Goal: Task Accomplishment & Management: Manage account settings

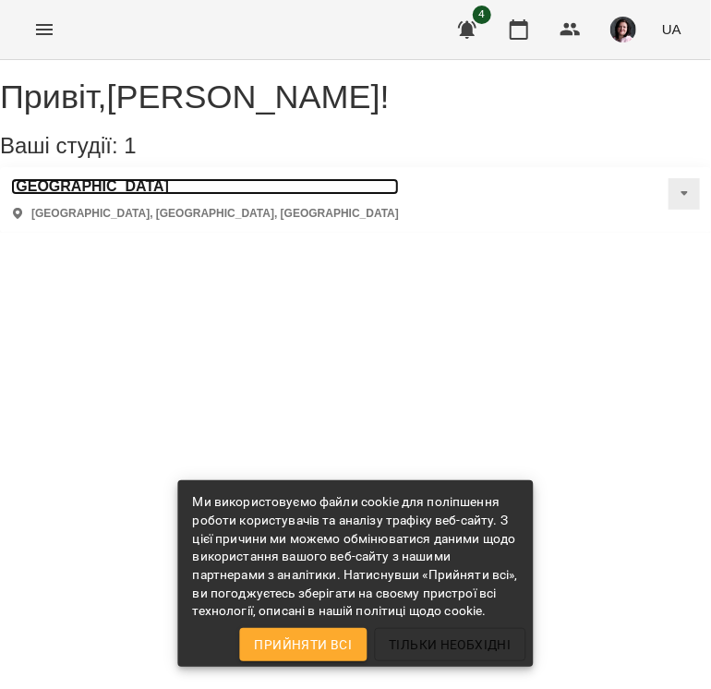
click at [121, 195] on h3 "[GEOGRAPHIC_DATA]" at bounding box center [205, 186] width 388 height 17
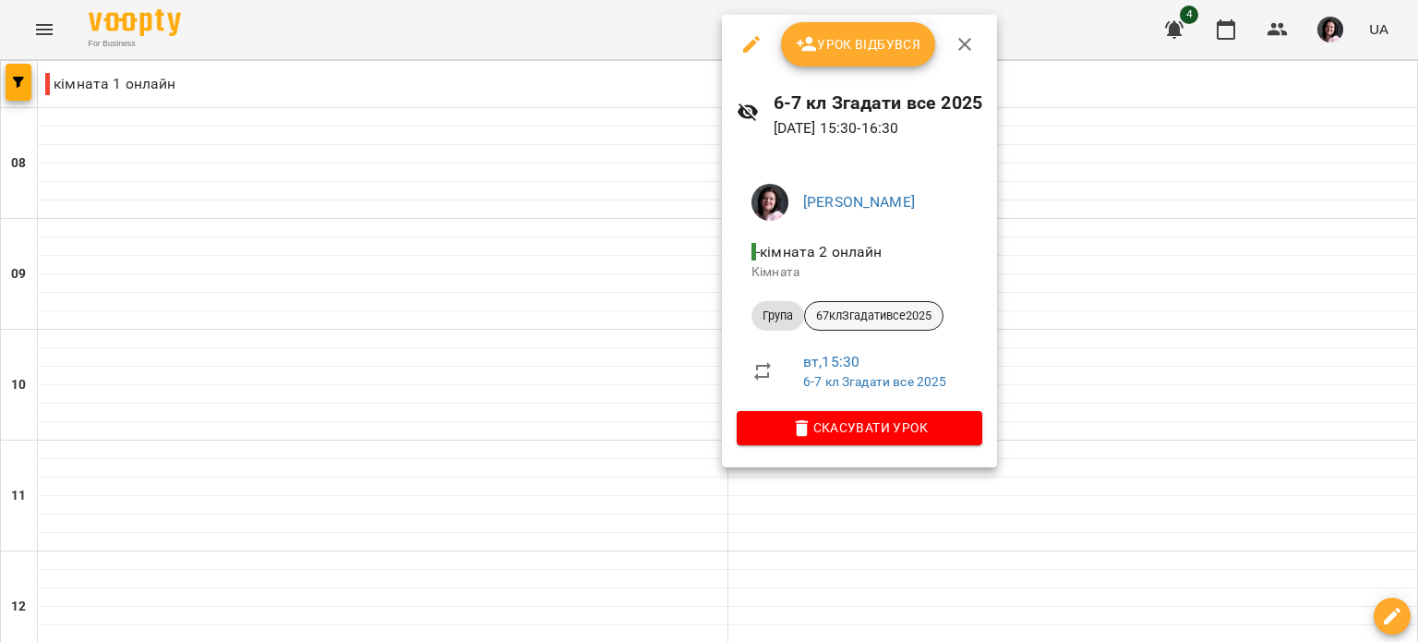
click at [710, 323] on span "67клЗгадативсе2025" at bounding box center [874, 315] width 138 height 17
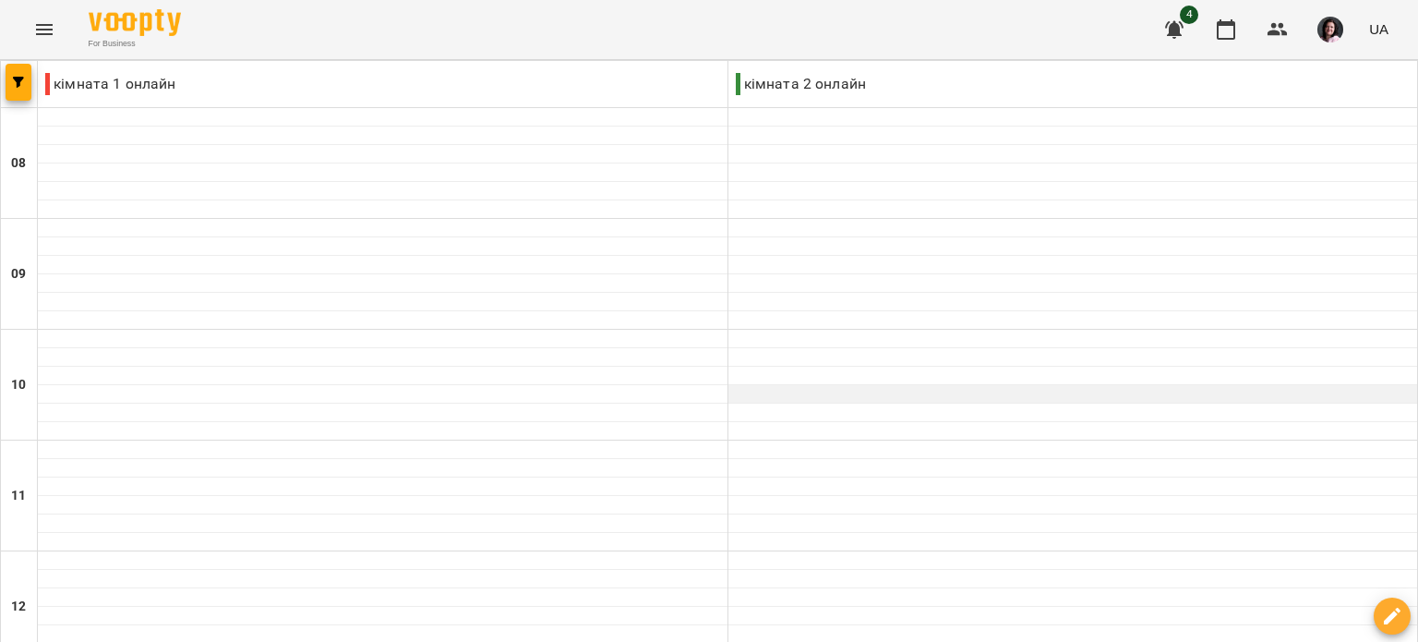
scroll to position [646, 0]
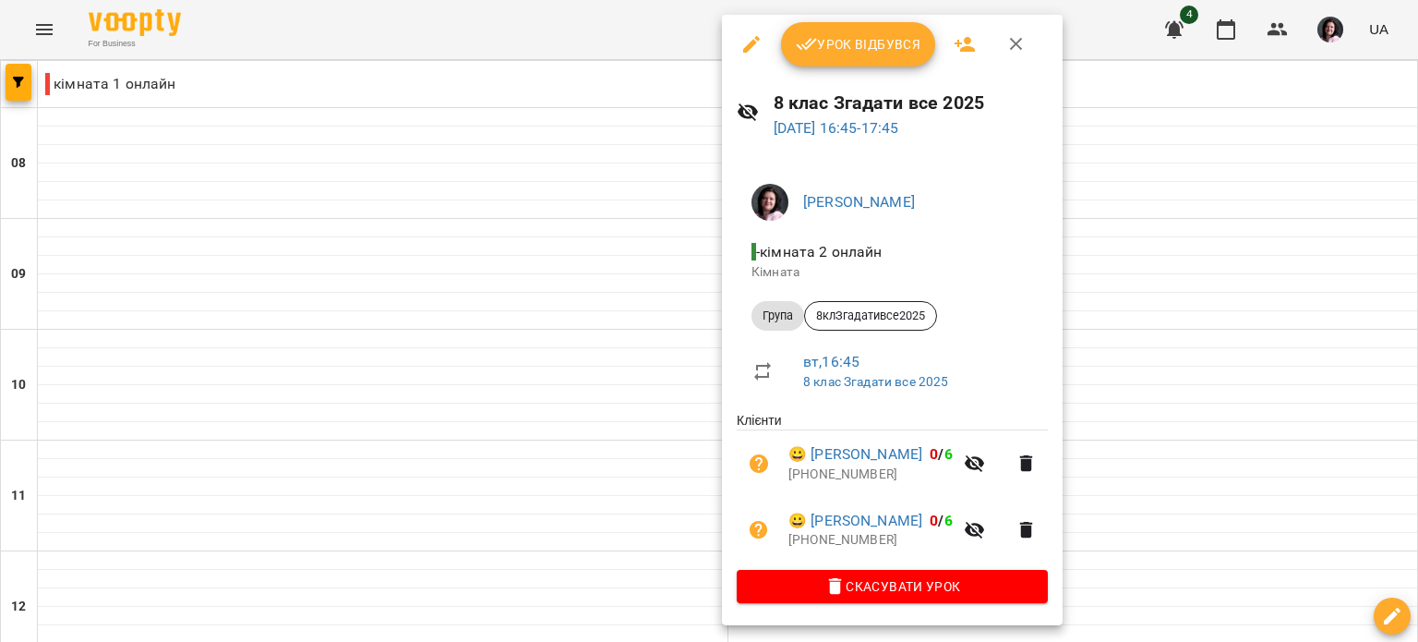
scroll to position [0, 0]
click at [710, 317] on span "8клЗгадативсе2025" at bounding box center [870, 315] width 131 height 17
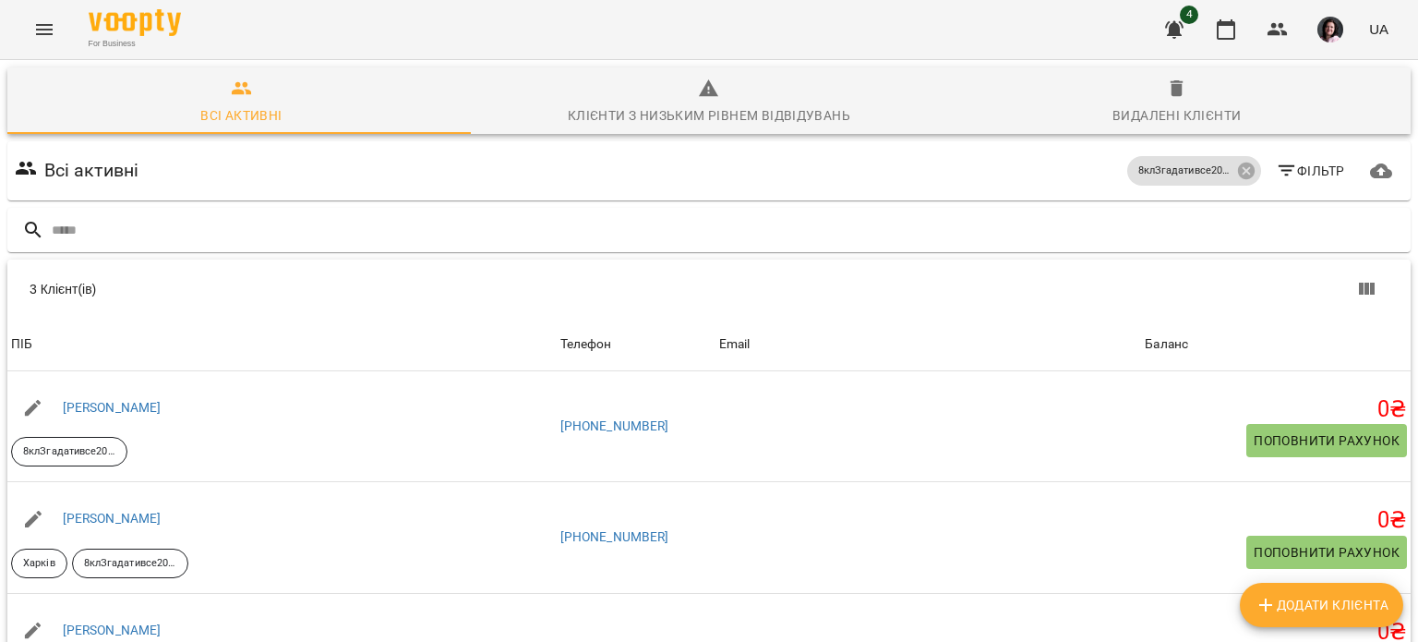
scroll to position [175, 0]
